Goal: Transaction & Acquisition: Purchase product/service

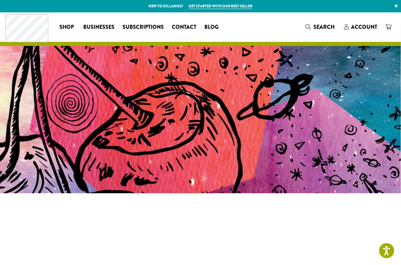
click at [367, 20] on div "Coffee All Coffees Best Sellers Blends Single Origins Dillanos Limited Organic …" at bounding box center [200, 27] width 390 height 28
click at [365, 28] on span "Account" at bounding box center [364, 27] width 26 height 8
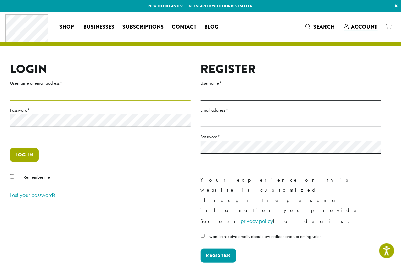
type input "********"
click at [28, 159] on button "Log in" at bounding box center [24, 155] width 28 height 14
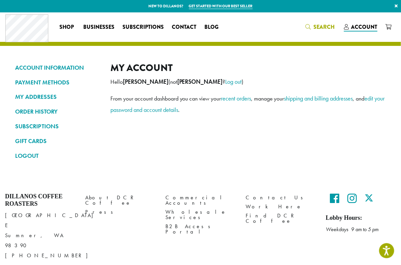
click at [332, 27] on span "Search" at bounding box center [323, 27] width 21 height 8
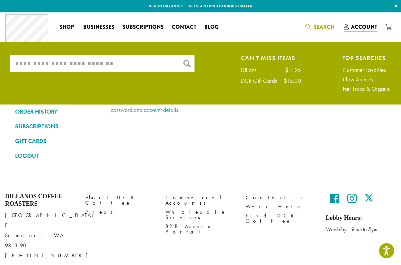
click at [149, 64] on input "What are you searching for?" at bounding box center [102, 63] width 184 height 17
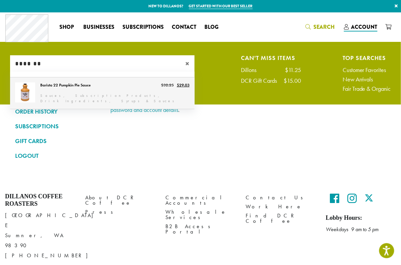
type input "*******"
click at [128, 82] on link "Barista 22 Pumpkin Pie Sauce" at bounding box center [102, 93] width 184 height 32
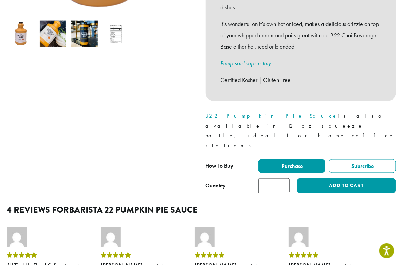
scroll to position [233, 0]
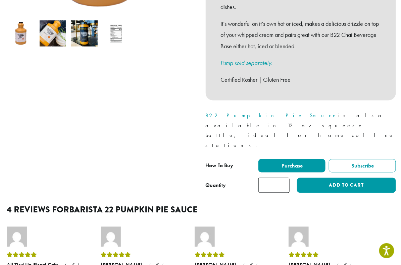
click at [266, 178] on input "*" at bounding box center [274, 185] width 32 height 15
drag, startPoint x: 274, startPoint y: 160, endPoint x: 268, endPoint y: 160, distance: 6.7
click at [268, 178] on input "*" at bounding box center [274, 185] width 32 height 15
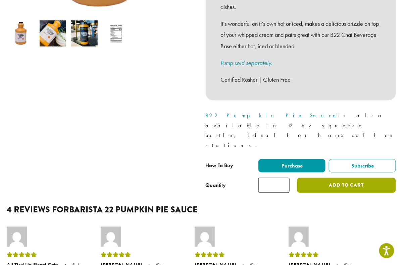
type input "**"
click at [346, 178] on button "Add to cart" at bounding box center [346, 185] width 99 height 15
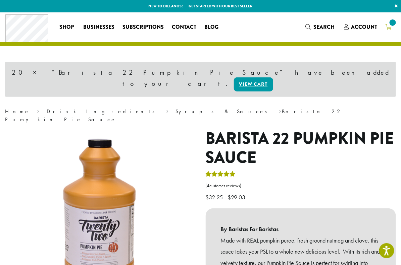
click at [390, 27] on icon at bounding box center [388, 26] width 6 height 5
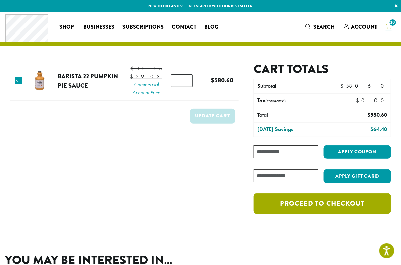
click at [311, 211] on link "Proceed to checkout" at bounding box center [321, 203] width 137 height 21
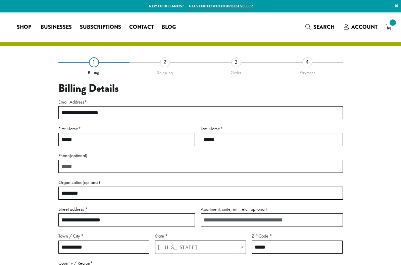
select select "**"
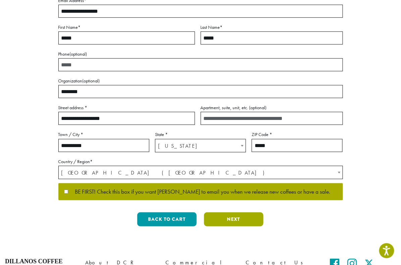
click at [222, 221] on button "Next" at bounding box center [233, 220] width 59 height 14
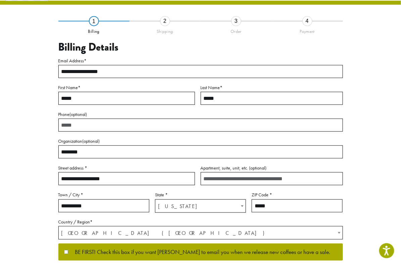
scroll to position [22, 0]
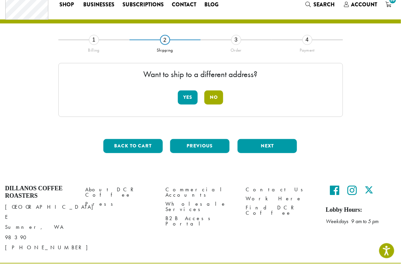
click at [216, 97] on button "No" at bounding box center [213, 98] width 19 height 14
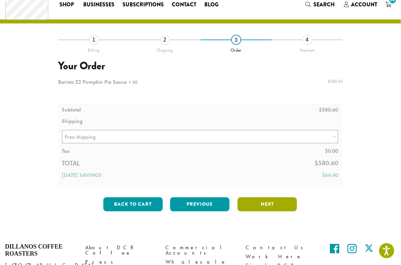
click at [255, 201] on button "Next" at bounding box center [266, 204] width 59 height 14
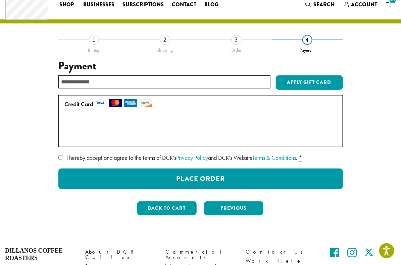
click at [67, 156] on span "I hereby accept and agree to the terms of DCR’s Privacy Policy and DCR’s Websit…" at bounding box center [181, 158] width 231 height 8
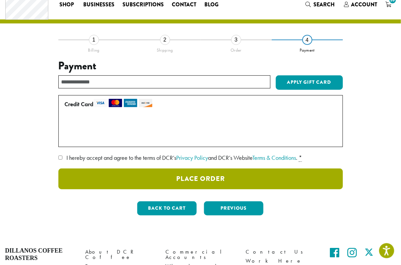
click at [177, 179] on button "Place Order" at bounding box center [200, 179] width 284 height 21
